Goal: Transaction & Acquisition: Register for event/course

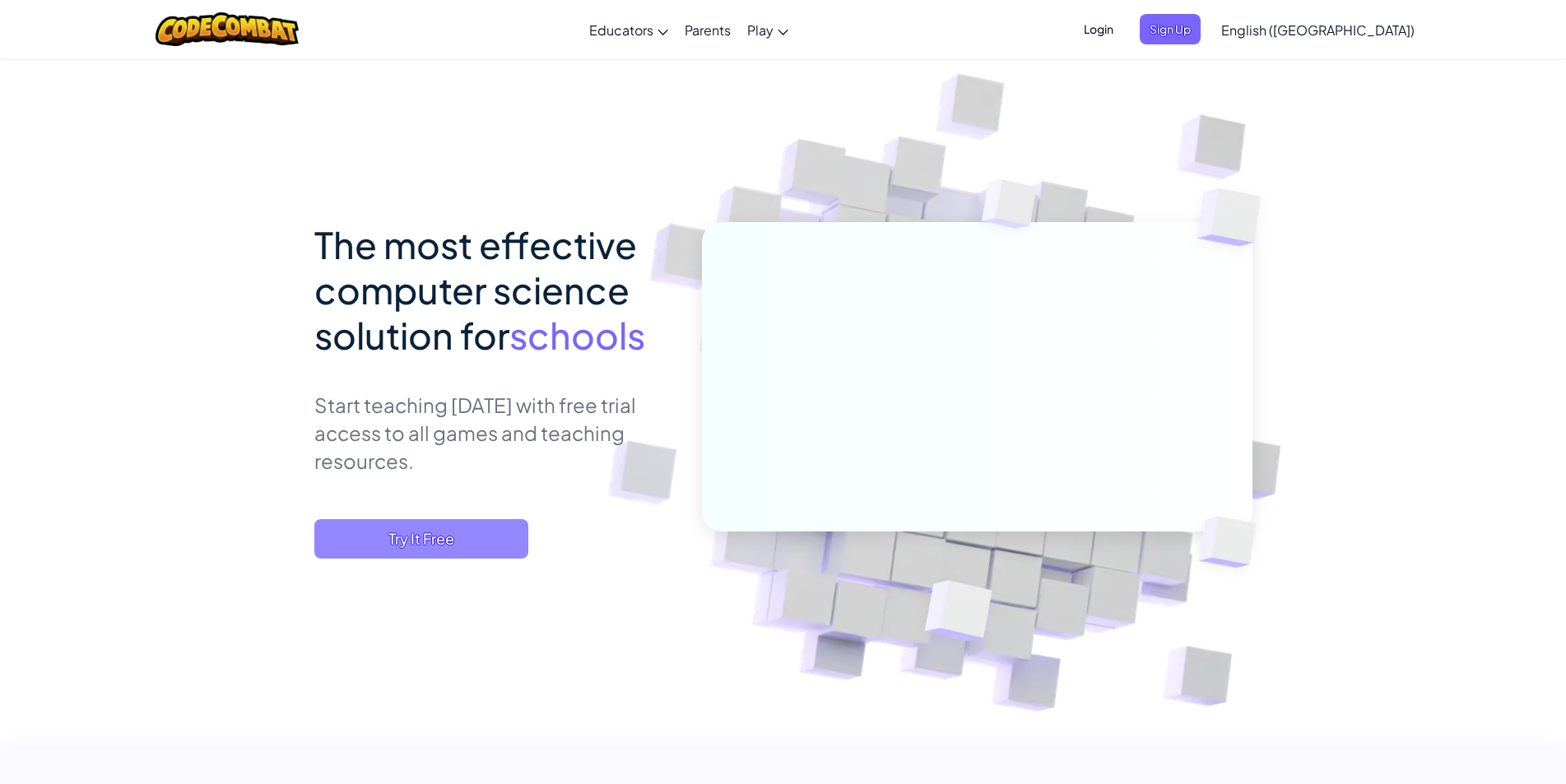
click at [472, 551] on span "Try It Free" at bounding box center [421, 539] width 214 height 39
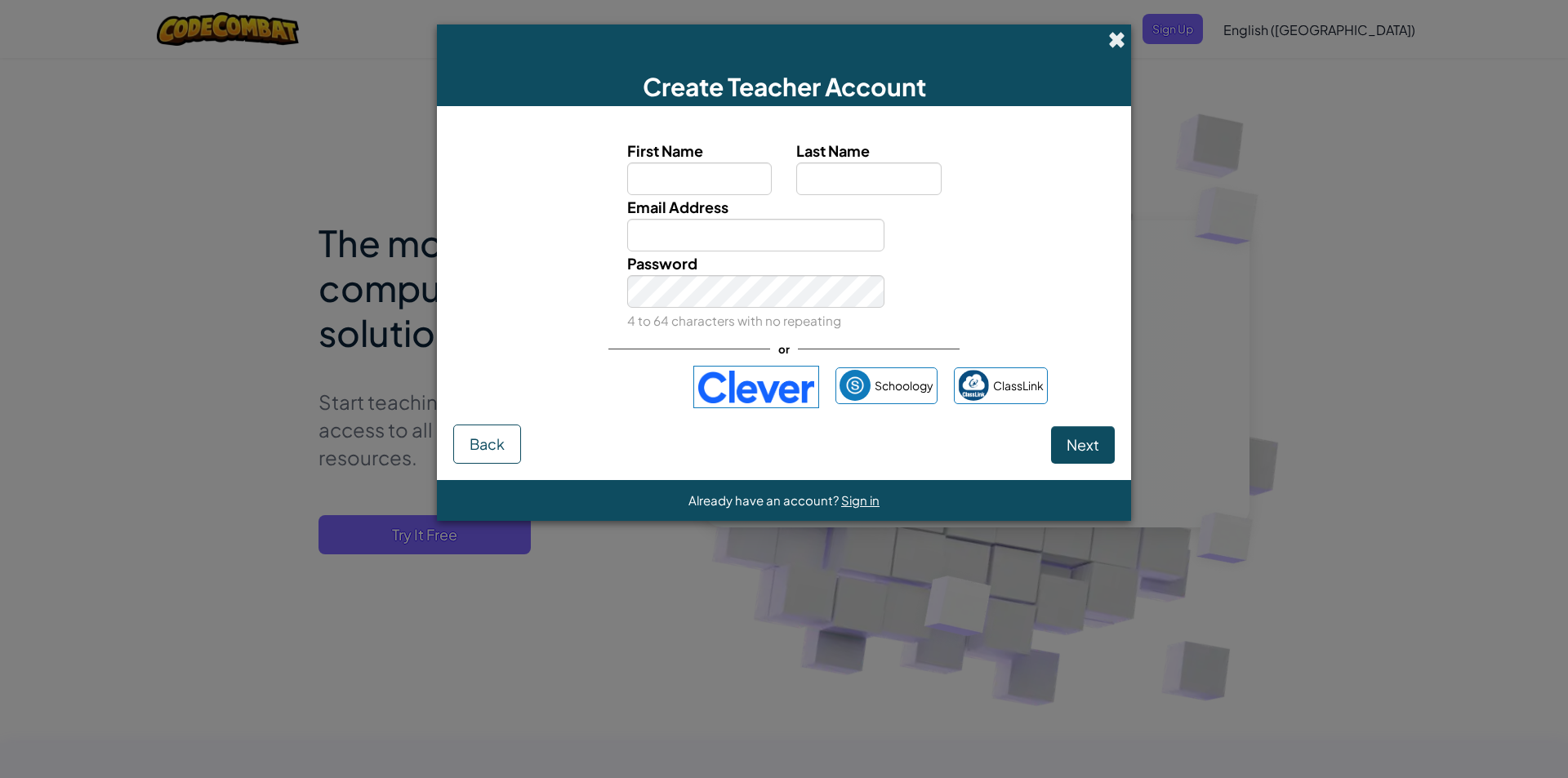
click at [1120, 43] on span at bounding box center [1117, 40] width 17 height 17
